Goal: Navigation & Orientation: Find specific page/section

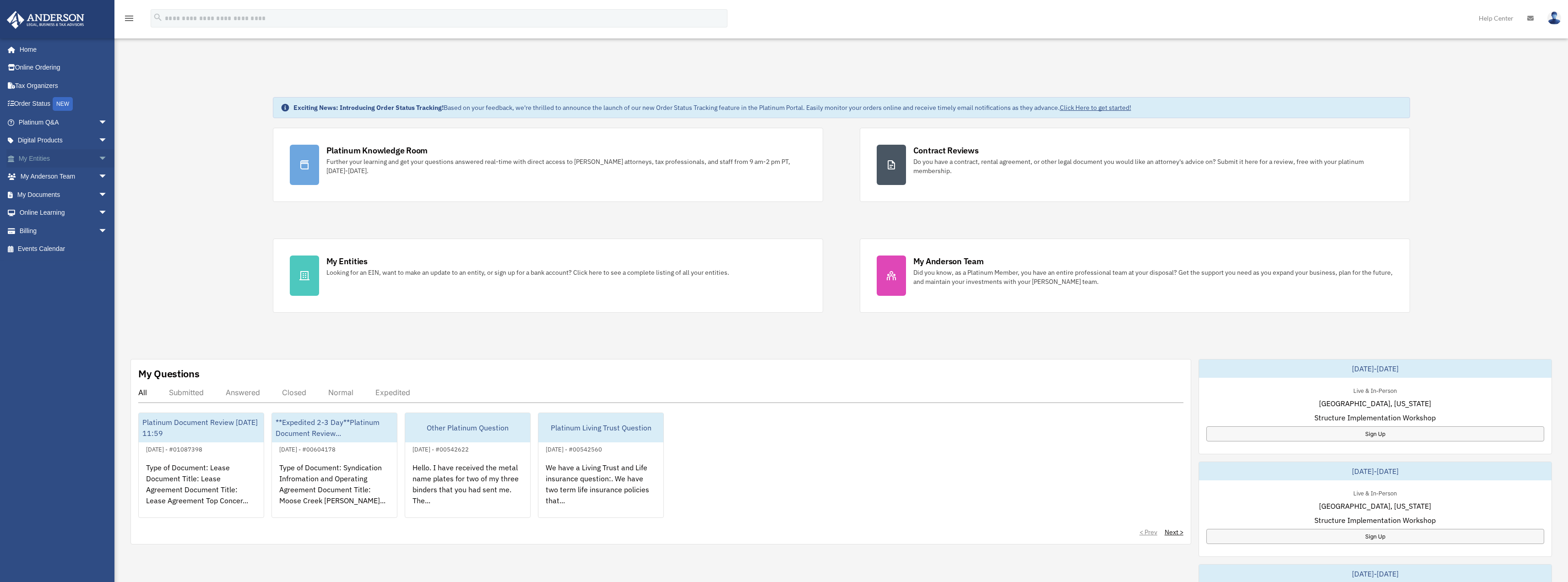
click at [98, 159] on span "arrow_drop_down" at bounding box center [107, 159] width 18 height 19
click at [77, 182] on link "Overview" at bounding box center [66, 176] width 108 height 18
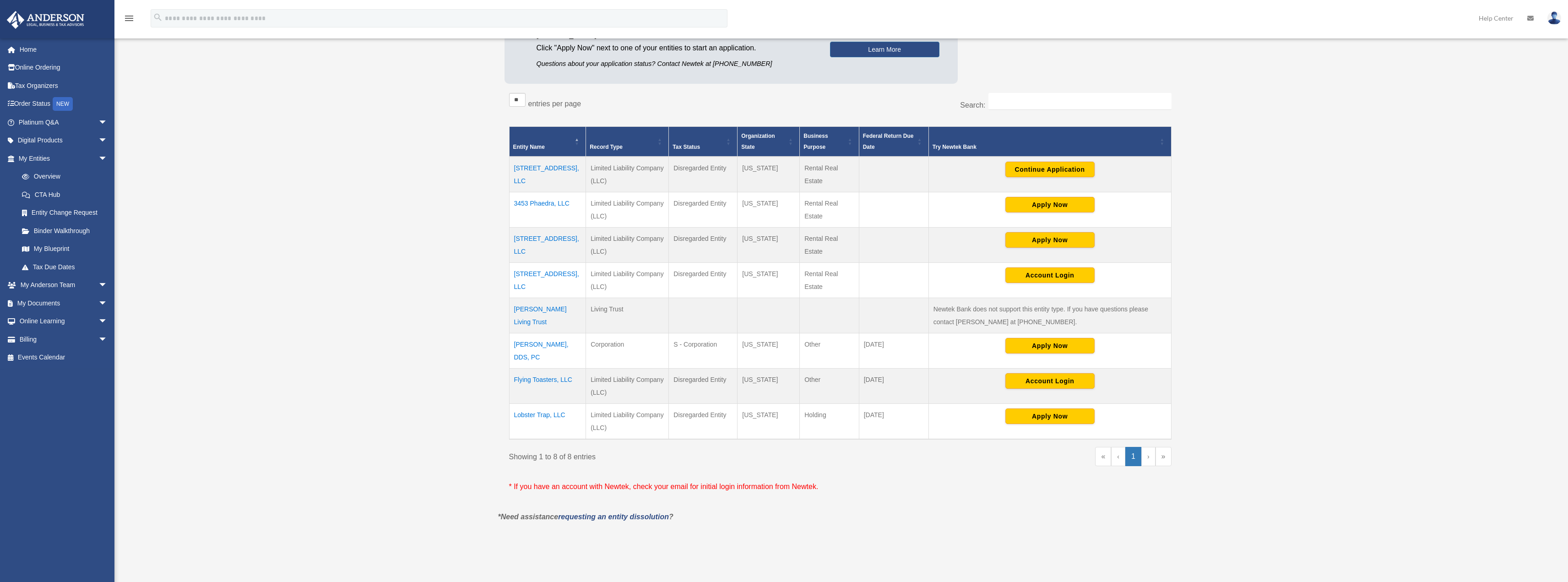
scroll to position [183, 0]
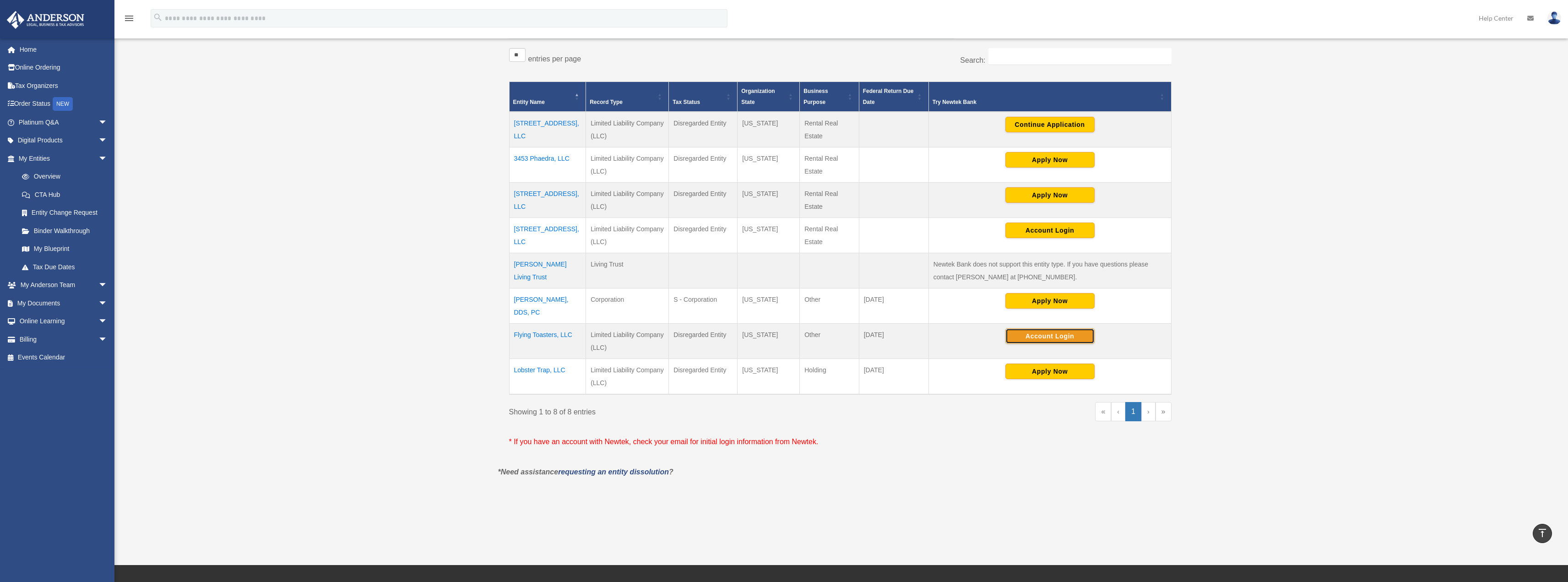
click at [1060, 334] on button "Account Login" at bounding box center [1049, 336] width 89 height 16
click at [1064, 338] on button "Account Login" at bounding box center [1049, 336] width 89 height 16
